Goal: Task Accomplishment & Management: Manage account settings

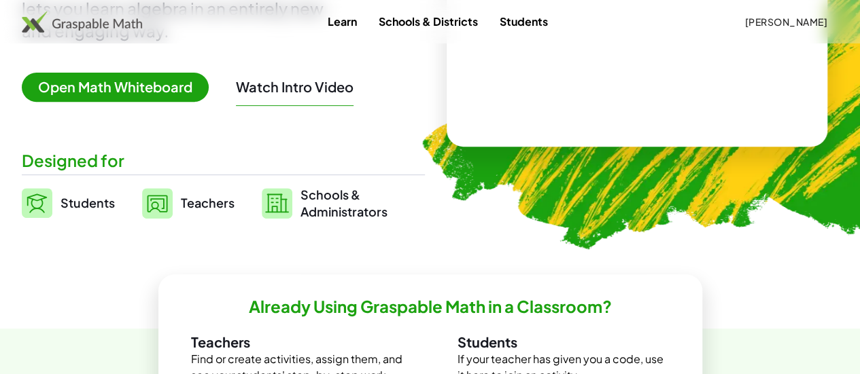
scroll to position [340, 0]
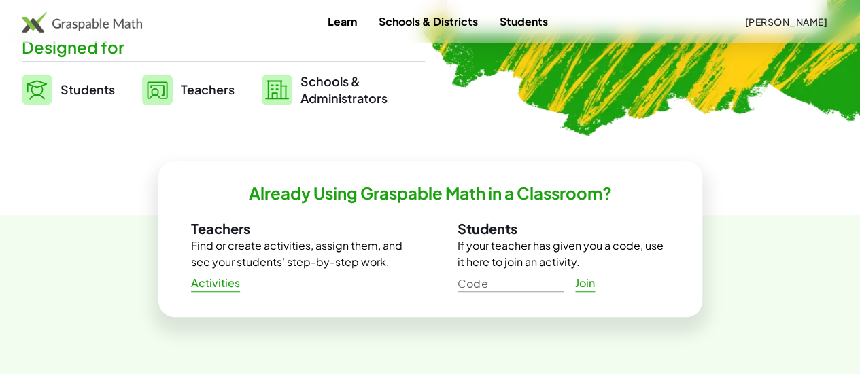
click at [225, 97] on span "Teachers" at bounding box center [208, 90] width 54 height 16
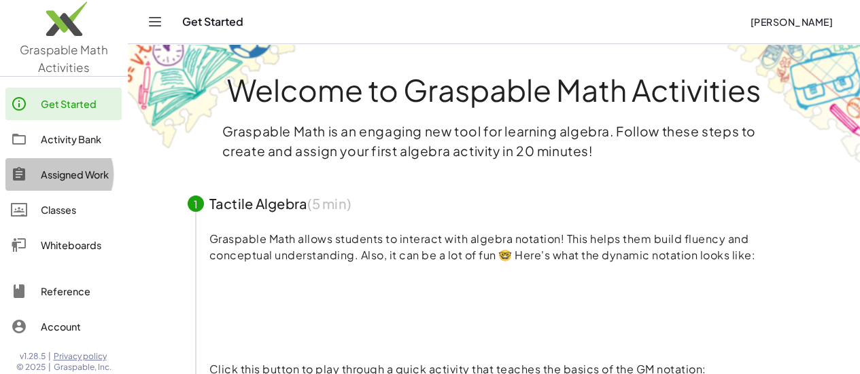
click at [66, 179] on div "Assigned Work" at bounding box center [78, 175] width 75 height 16
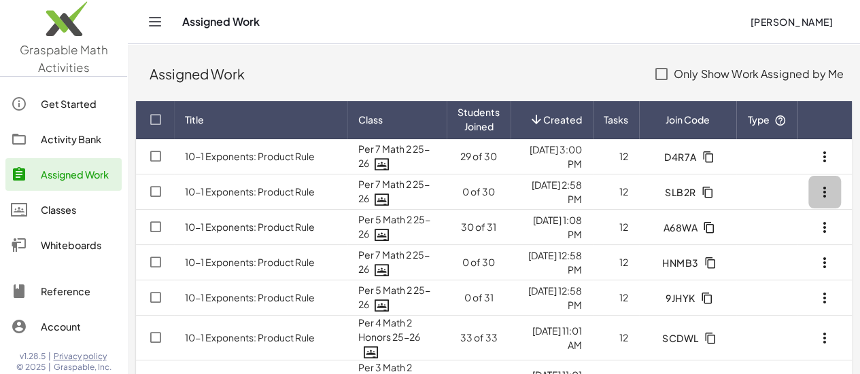
click at [822, 192] on icon "button" at bounding box center [824, 192] width 16 height 16
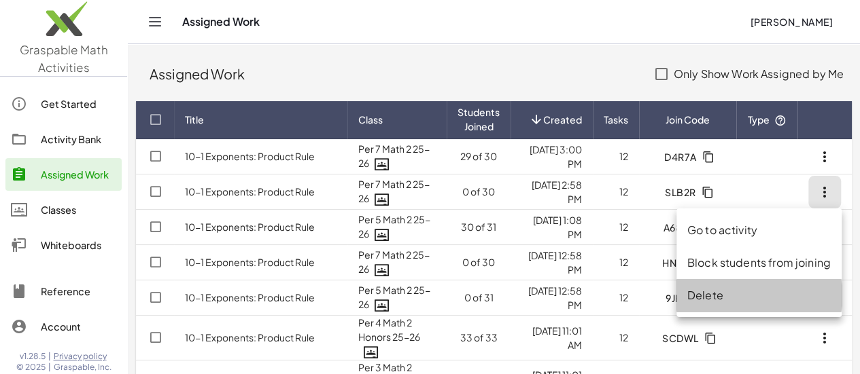
click at [718, 295] on div "Delete" at bounding box center [758, 296] width 143 height 16
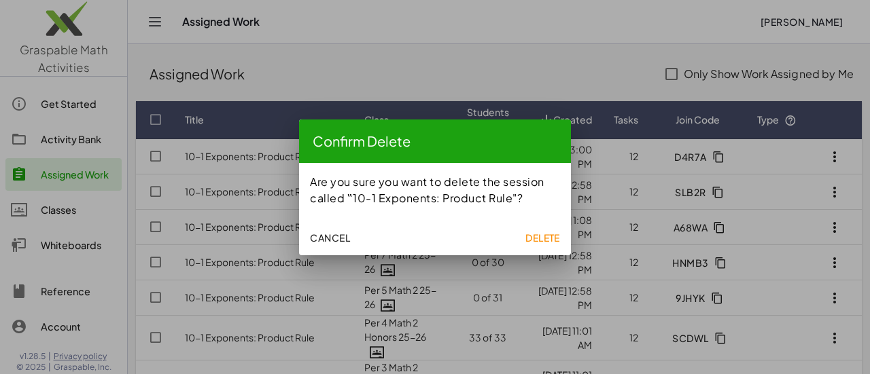
click at [551, 234] on span "Delete" at bounding box center [542, 238] width 35 height 12
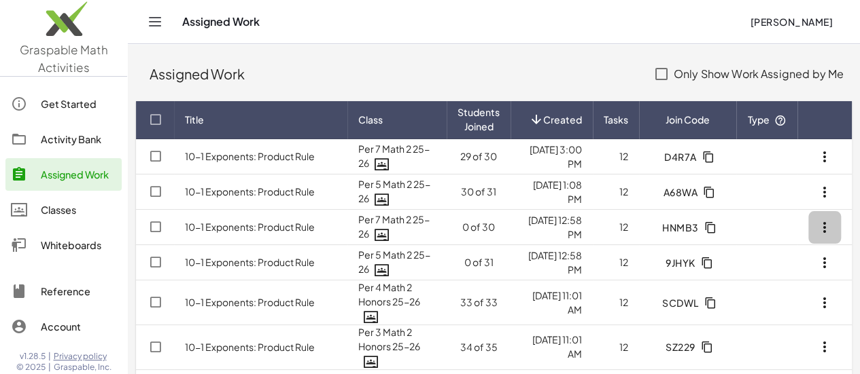
click at [825, 228] on icon "button" at bounding box center [824, 228] width 16 height 16
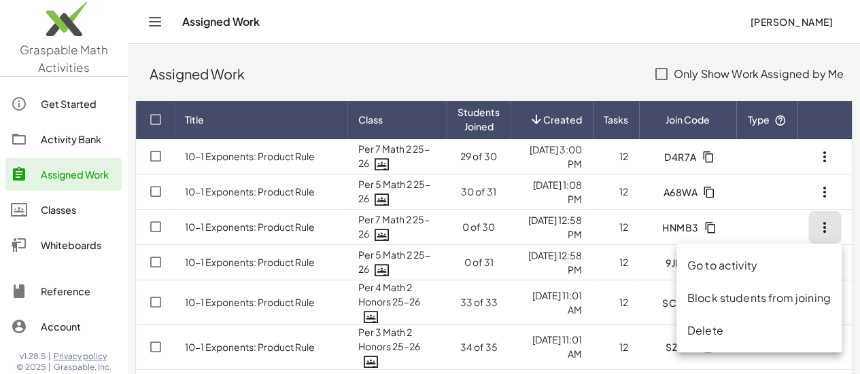
click at [710, 328] on div "Delete" at bounding box center [758, 331] width 143 height 16
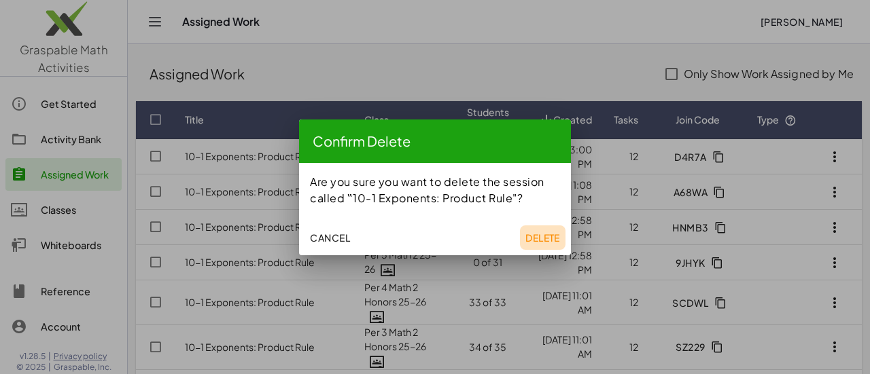
click at [540, 237] on span "Delete" at bounding box center [542, 238] width 35 height 12
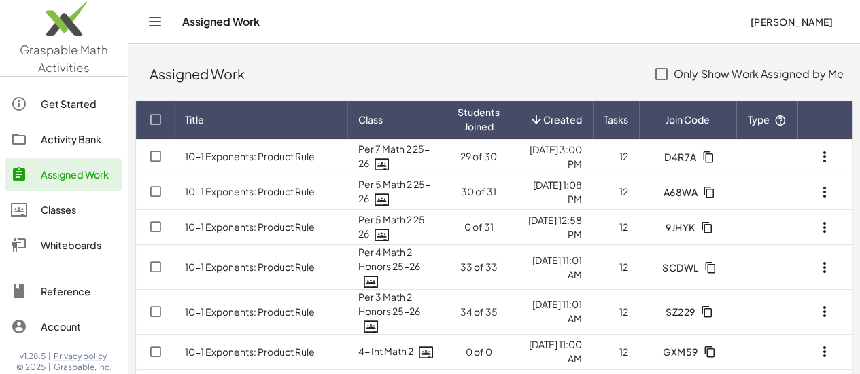
click at [829, 228] on icon "button" at bounding box center [824, 228] width 16 height 16
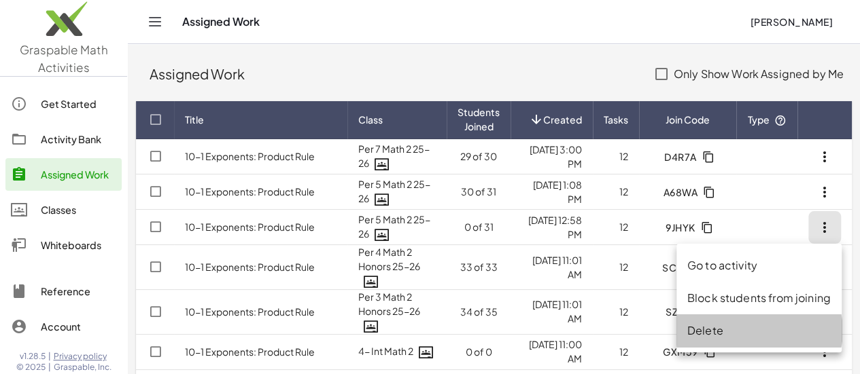
click at [710, 332] on div "Delete" at bounding box center [758, 331] width 143 height 16
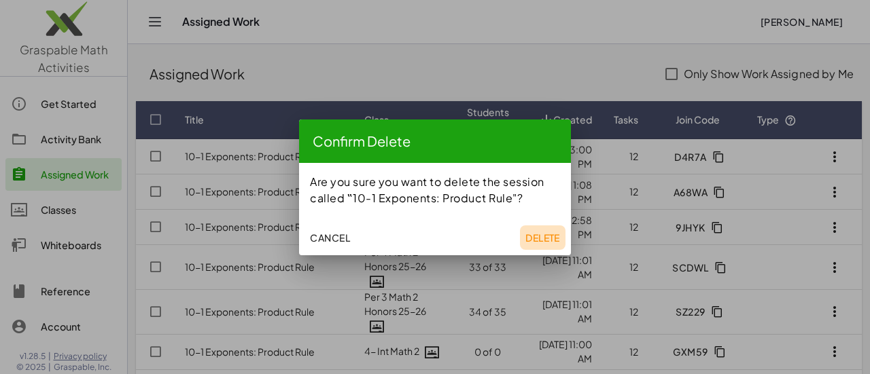
click at [559, 237] on span "Delete" at bounding box center [542, 238] width 35 height 12
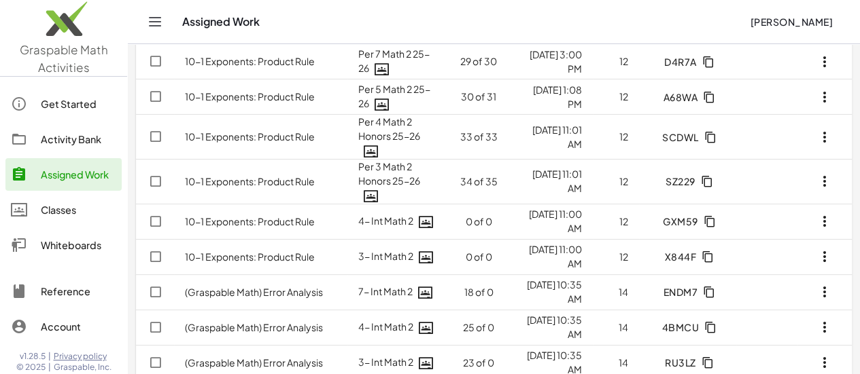
scroll to position [113, 0]
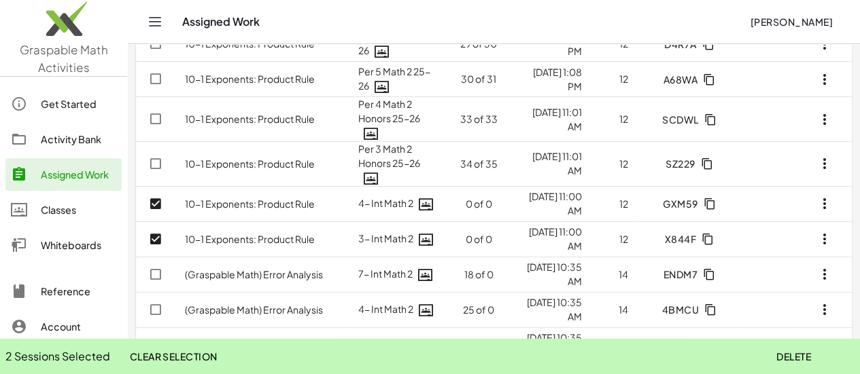
click at [805, 360] on span "Delete" at bounding box center [793, 357] width 35 height 12
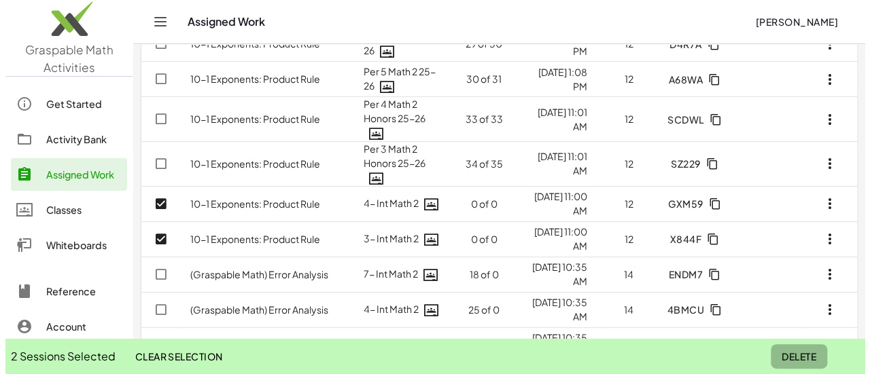
scroll to position [0, 0]
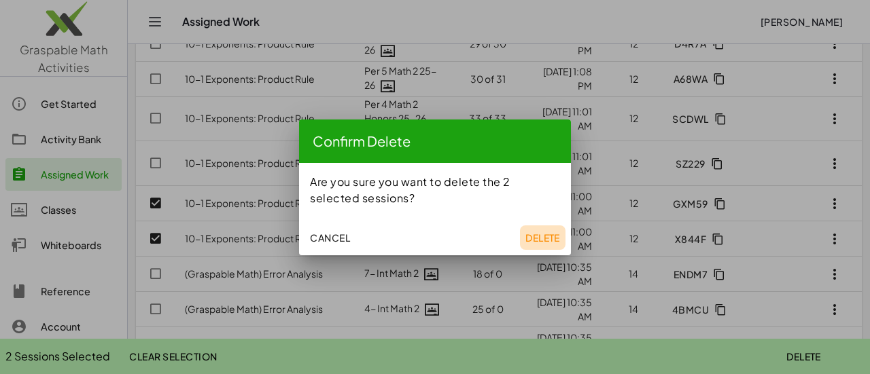
click at [533, 234] on span "Delete" at bounding box center [542, 238] width 35 height 12
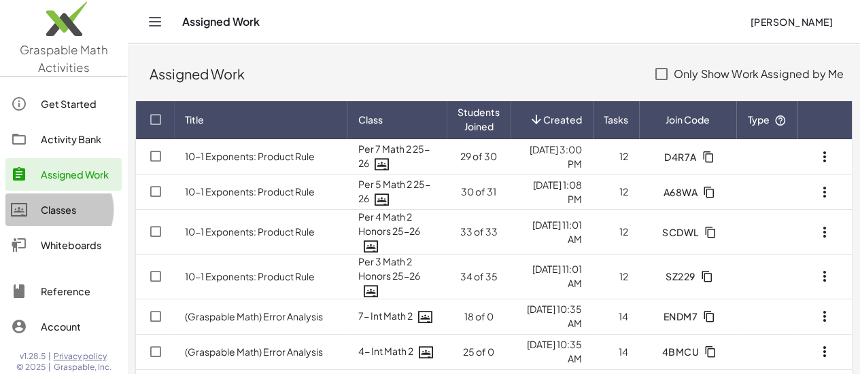
click at [70, 214] on div "Classes" at bounding box center [78, 210] width 75 height 16
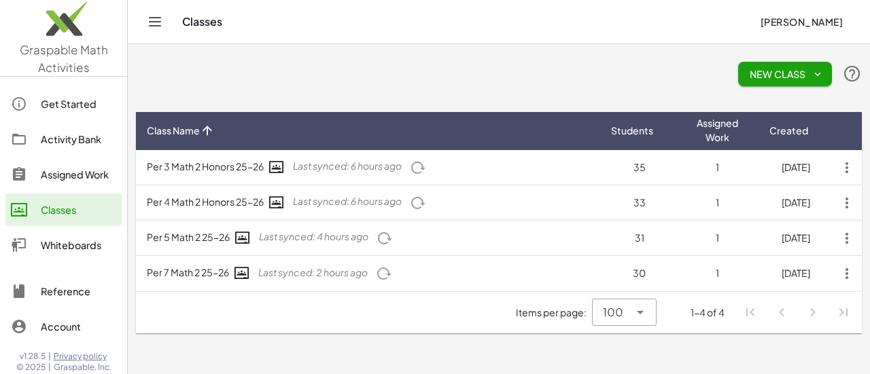
click at [359, 164] on span "Last synced: 6 hours ago" at bounding box center [347, 166] width 109 height 12
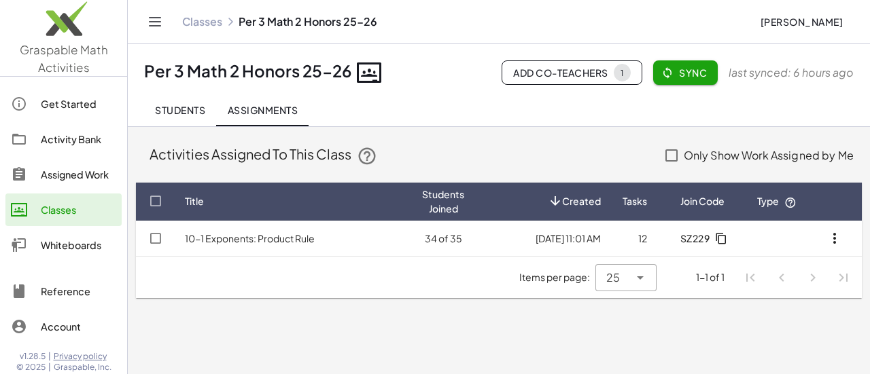
click at [271, 245] on td "10-1 Exponents: Product Rule" at bounding box center [292, 238] width 237 height 35
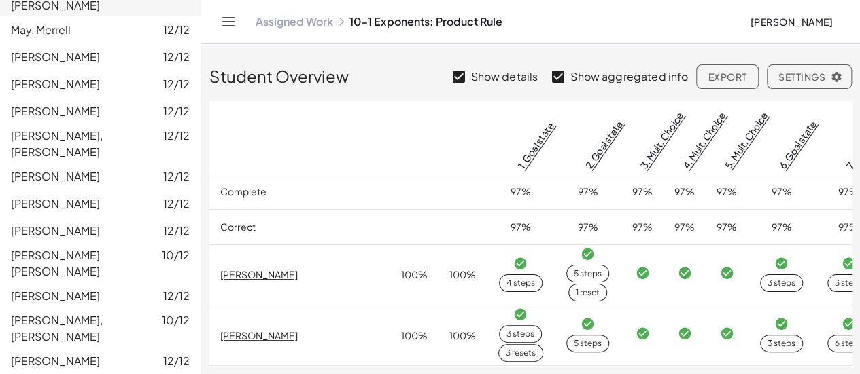
scroll to position [844, 0]
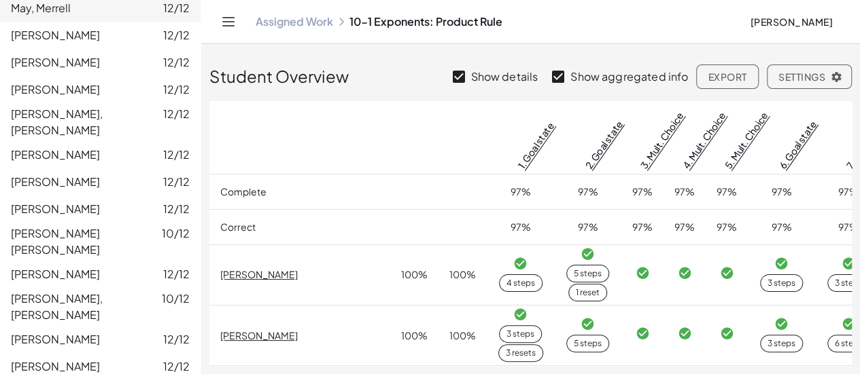
click at [290, 20] on link "Assigned Work" at bounding box center [294, 22] width 77 height 14
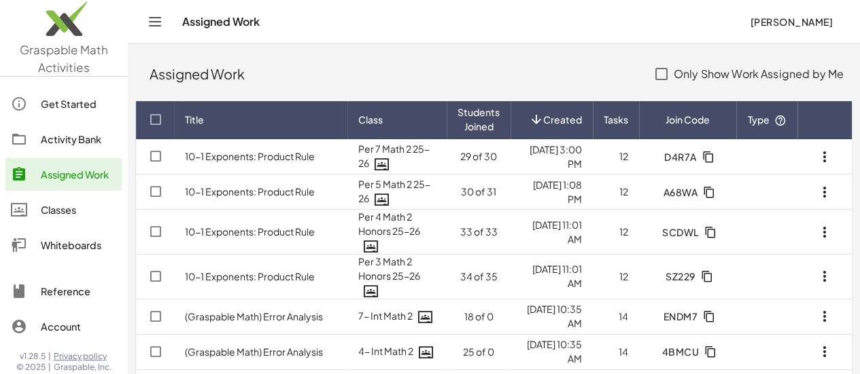
click at [268, 228] on link "10-1 Exponents: Product Rule" at bounding box center [250, 232] width 130 height 12
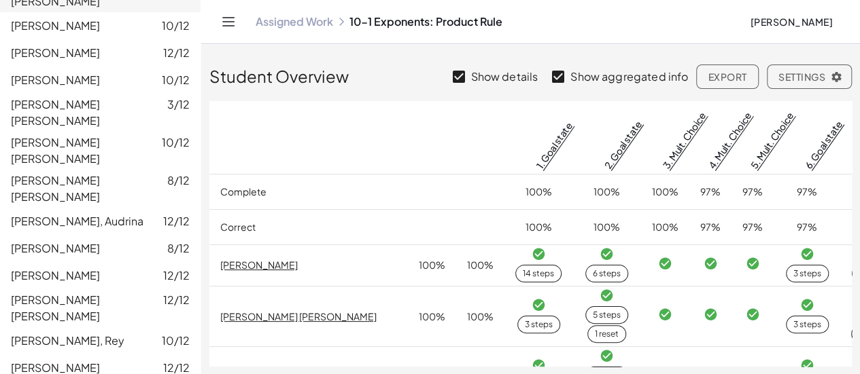
scroll to position [779, 0]
